Goal: Transaction & Acquisition: Purchase product/service

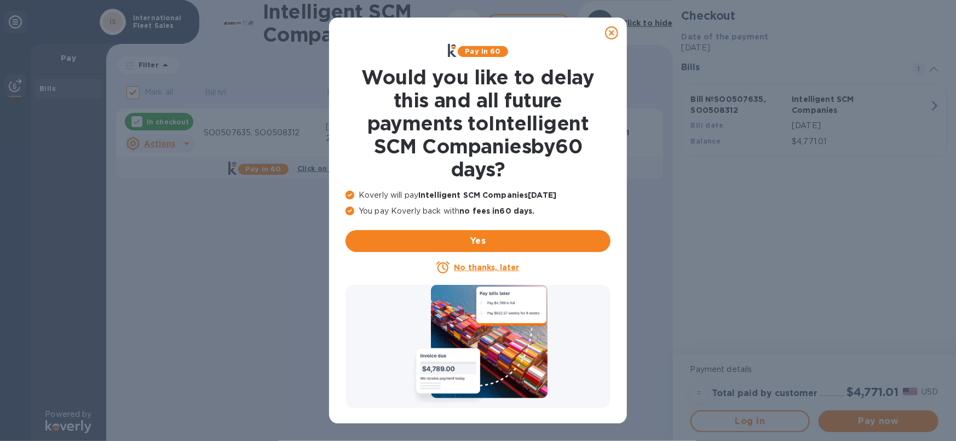
click at [476, 270] on u "No thanks, later" at bounding box center [486, 267] width 65 height 9
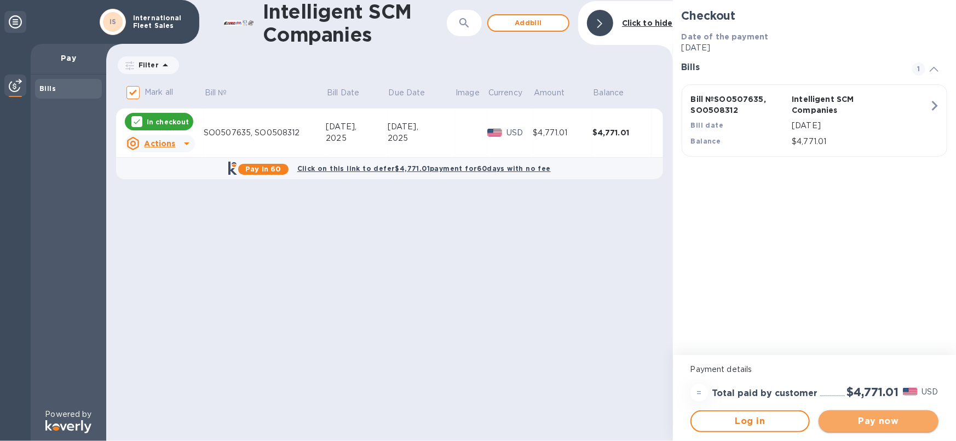
click at [885, 420] on span "Pay now" at bounding box center [878, 420] width 102 height 13
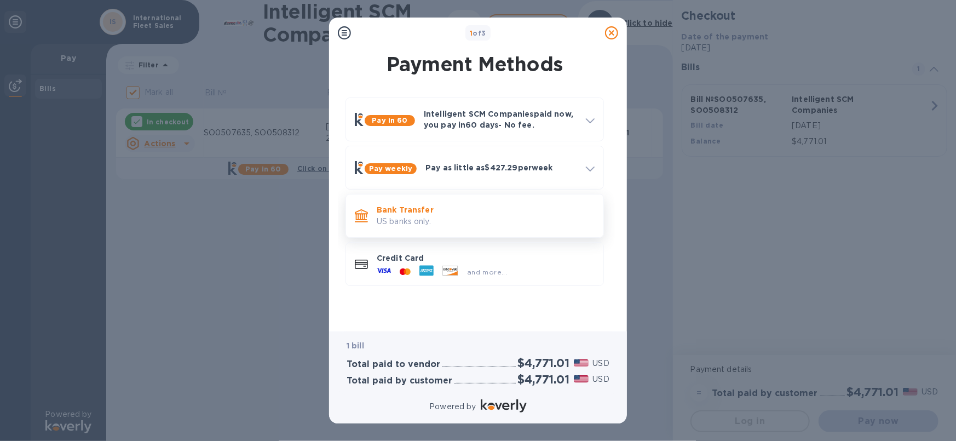
click at [403, 207] on p "Bank Transfer" at bounding box center [486, 209] width 218 height 11
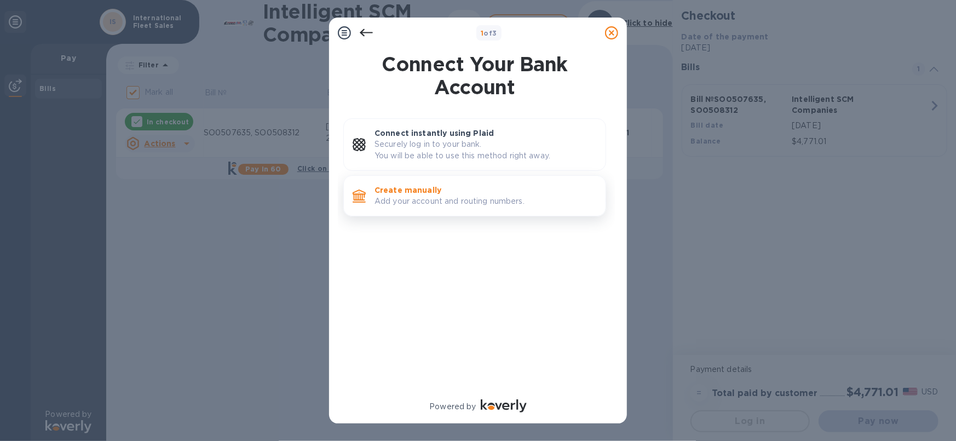
click at [408, 192] on p "Create manually" at bounding box center [485, 189] width 222 height 11
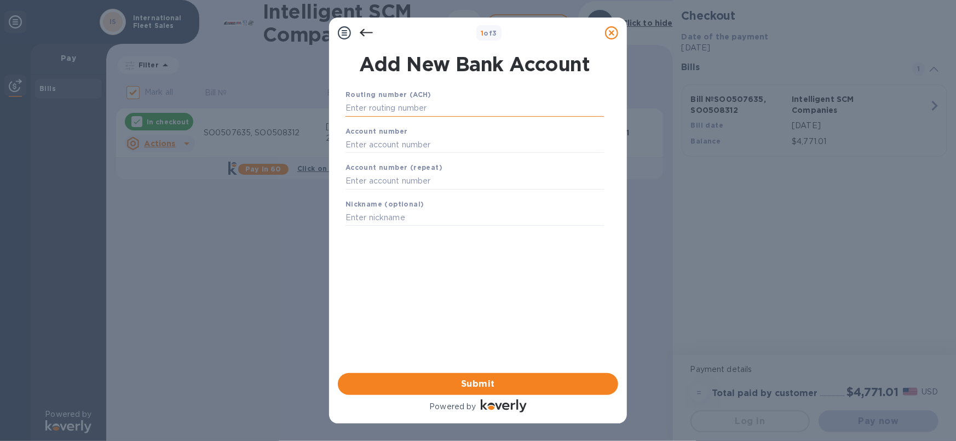
click at [367, 104] on input "text" at bounding box center [474, 108] width 258 height 16
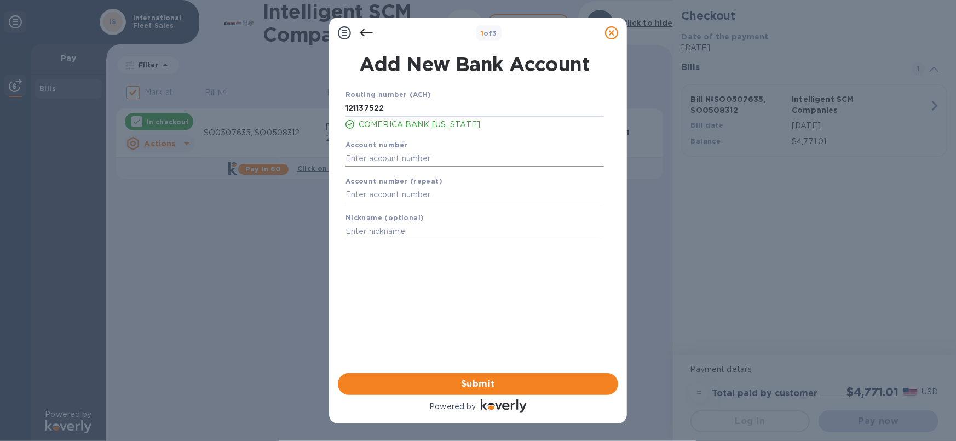
type input "121137522"
click at [352, 157] on input "text" at bounding box center [474, 158] width 258 height 16
type input "1892873009"
click at [352, 195] on input "text" at bounding box center [474, 195] width 258 height 16
type input "1892873009"
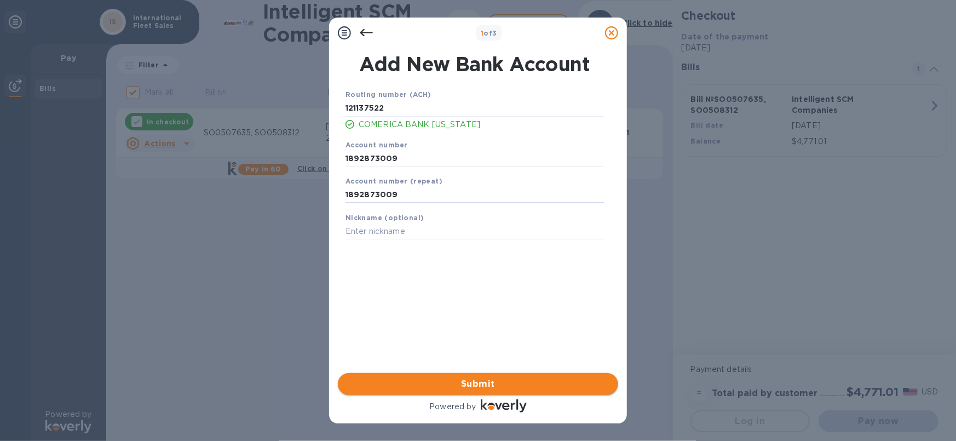
click at [477, 379] on span "Submit" at bounding box center [477, 383] width 263 height 13
